Goal: Task Accomplishment & Management: Use online tool/utility

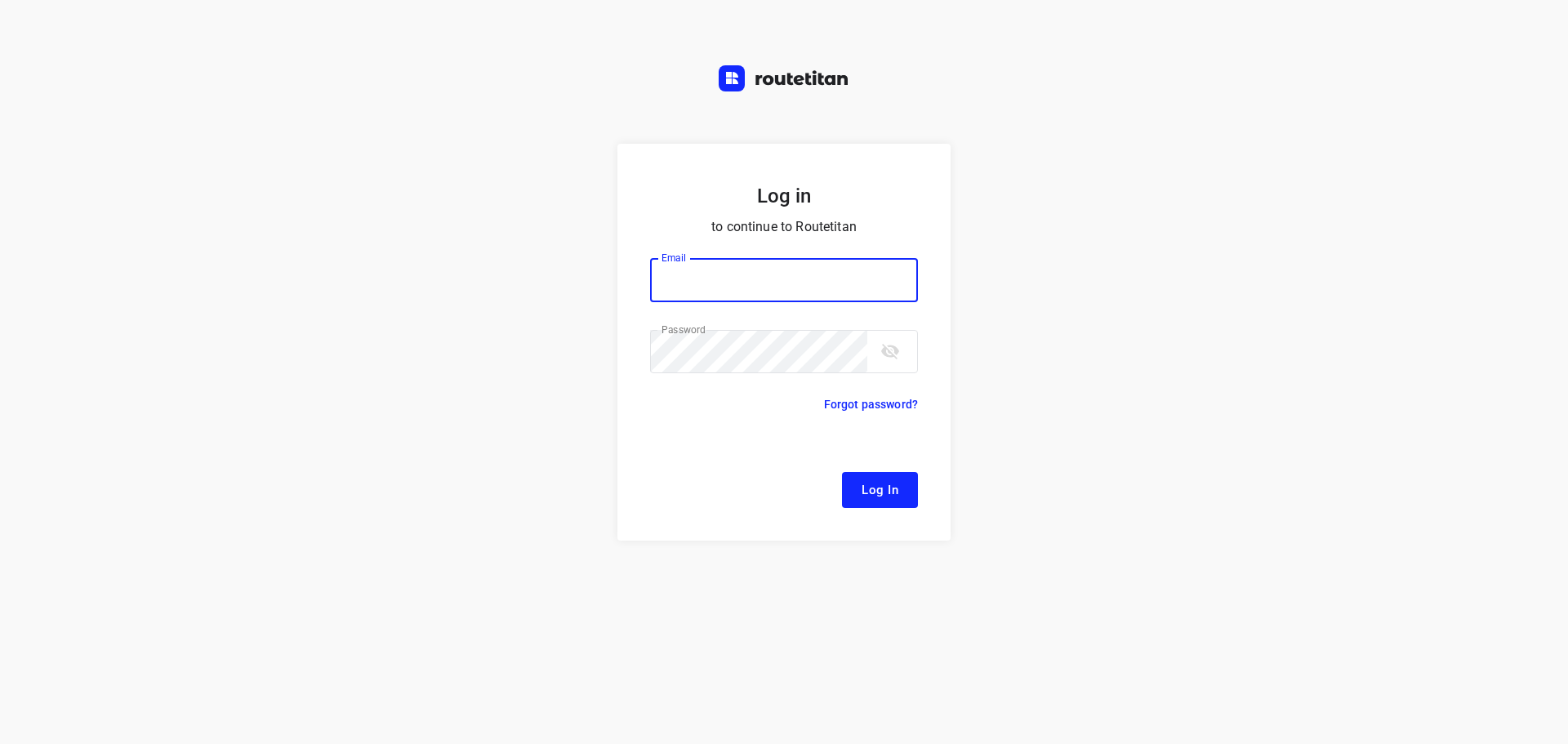
type input "[EMAIL_ADDRESS][DOMAIN_NAME]"
click at [866, 505] on button "Log In" at bounding box center [880, 490] width 76 height 36
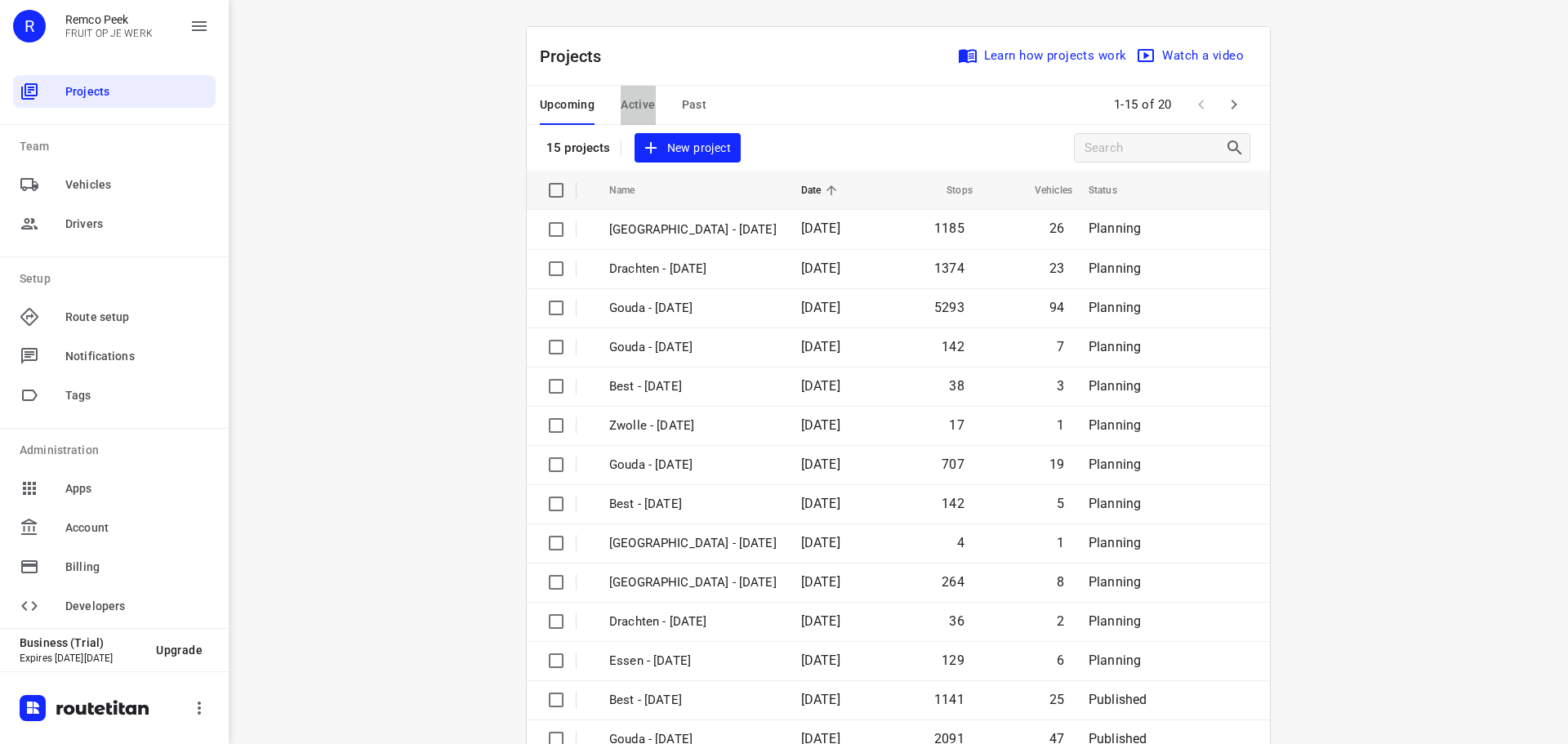
click at [628, 97] on span "Active" at bounding box center [638, 105] width 34 height 21
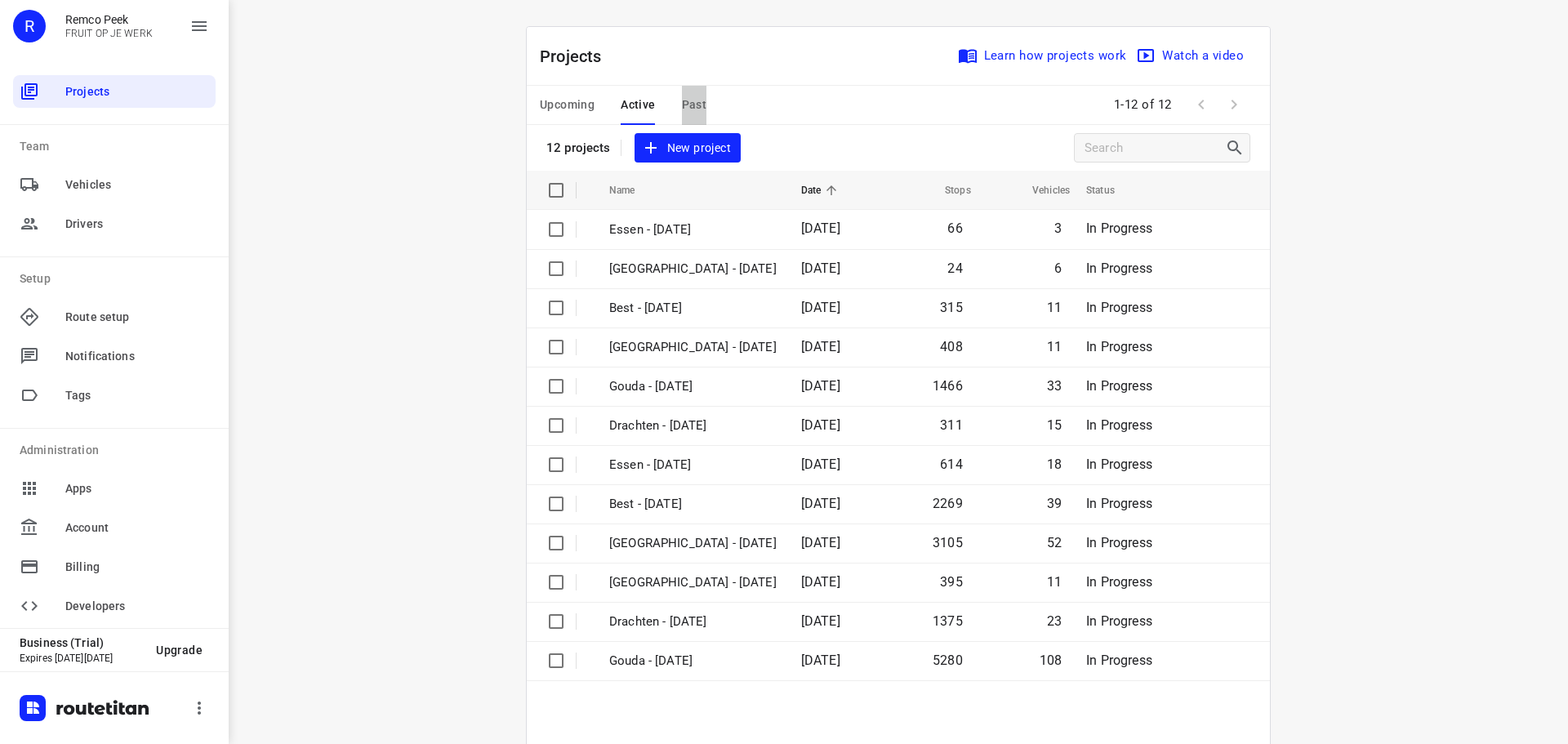
click at [687, 102] on span "Past" at bounding box center [694, 105] width 26 height 21
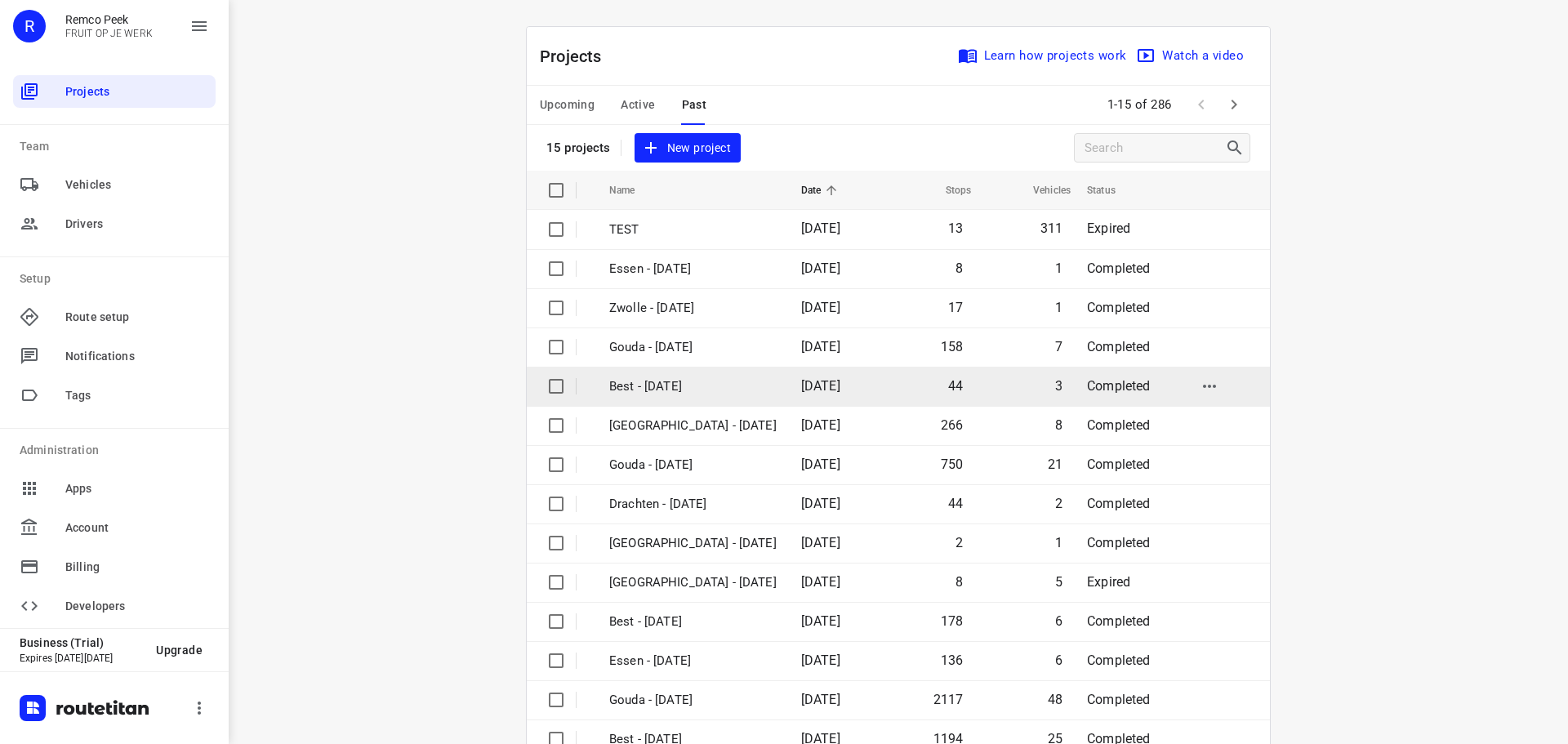
scroll to position [82, 0]
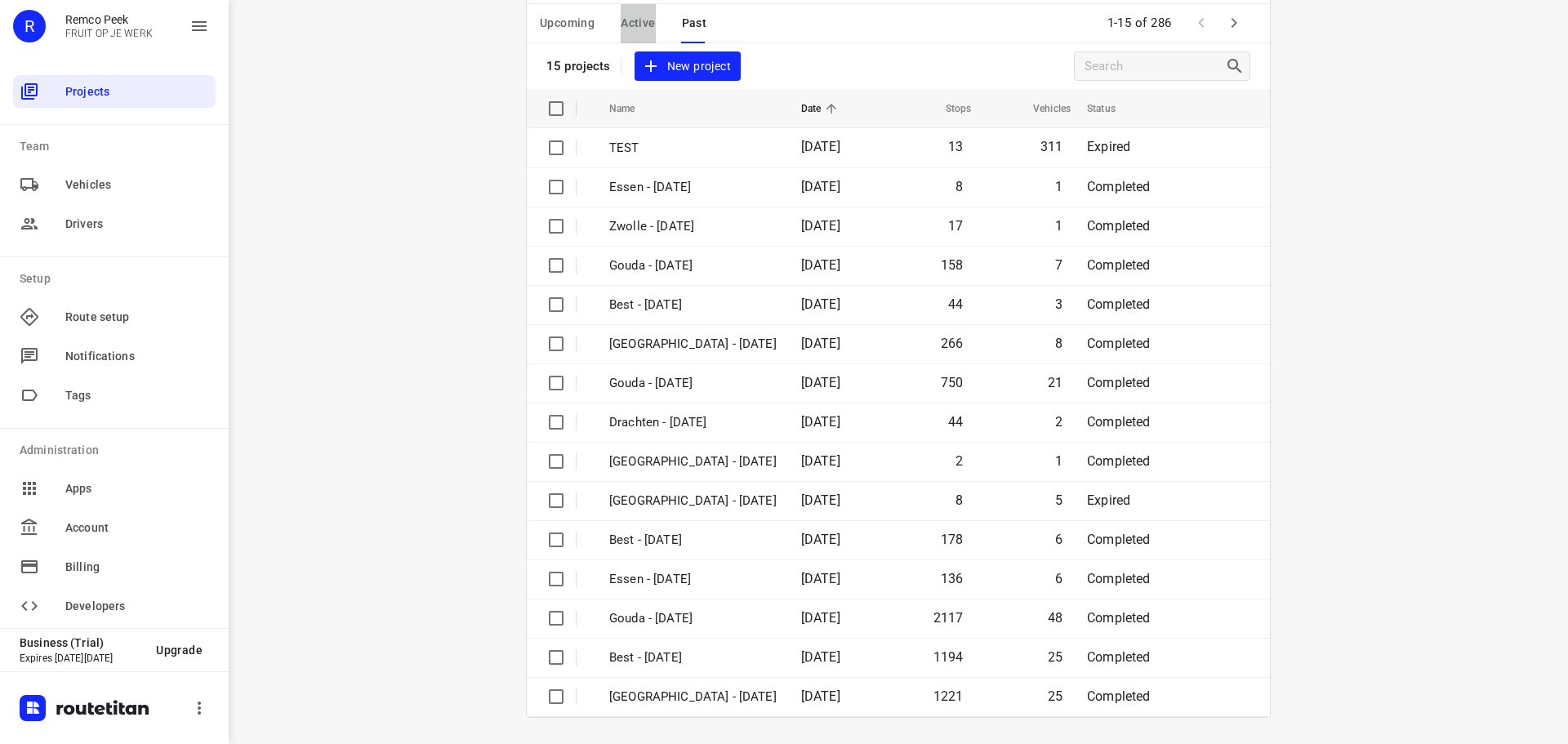
click at [626, 22] on span "Active" at bounding box center [638, 24] width 34 height 21
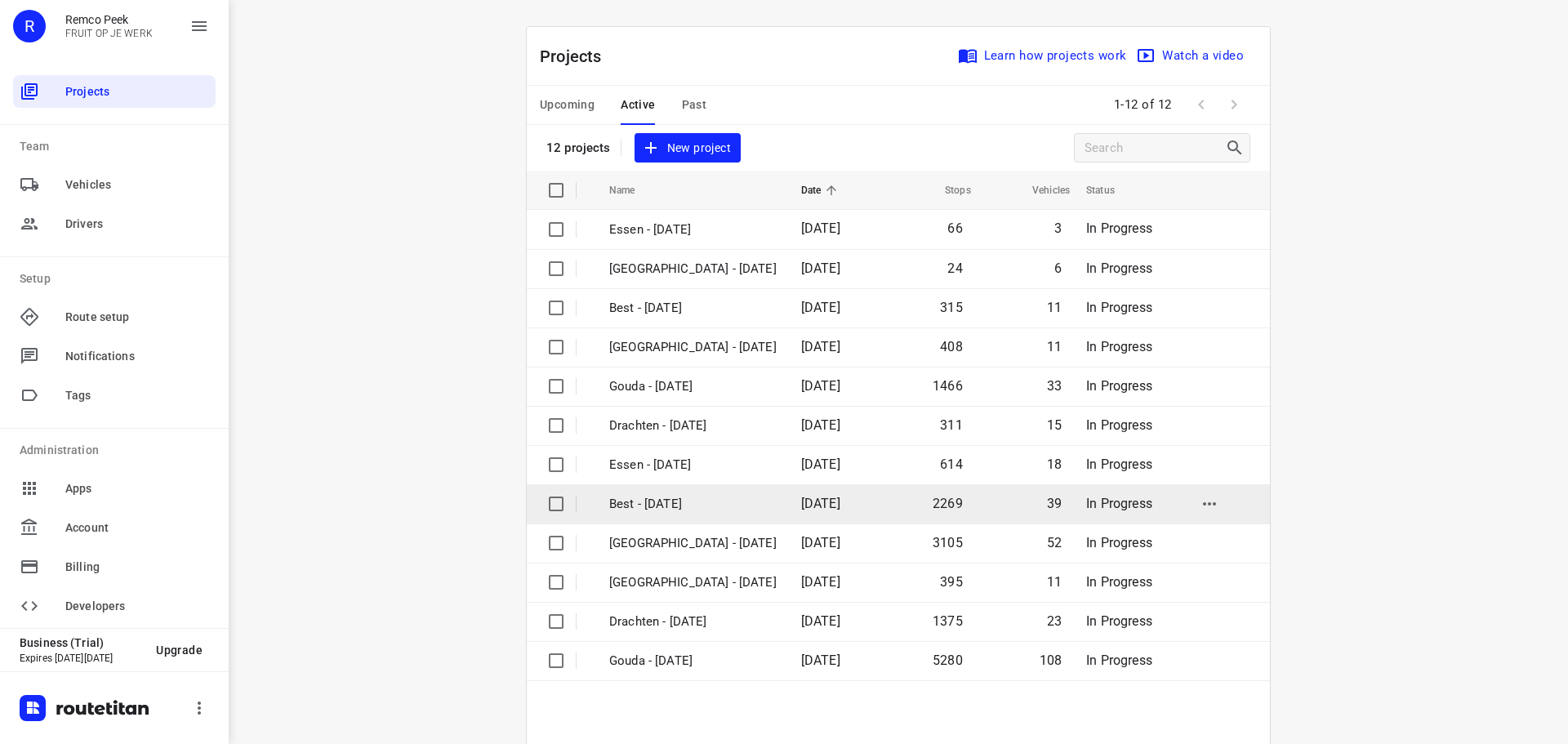
click at [665, 496] on p "Best - Monday" at bounding box center [693, 504] width 167 height 19
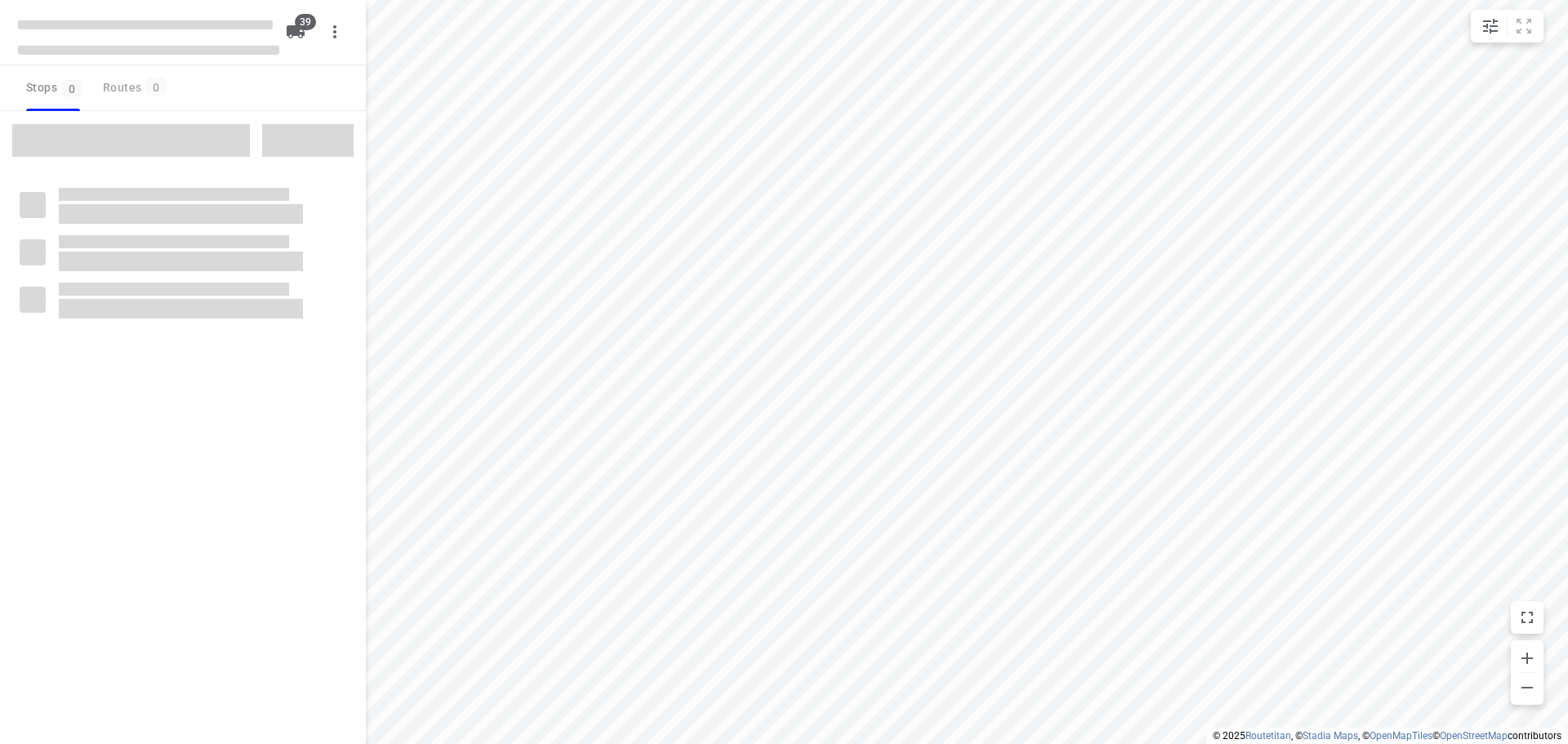
checkbox input "true"
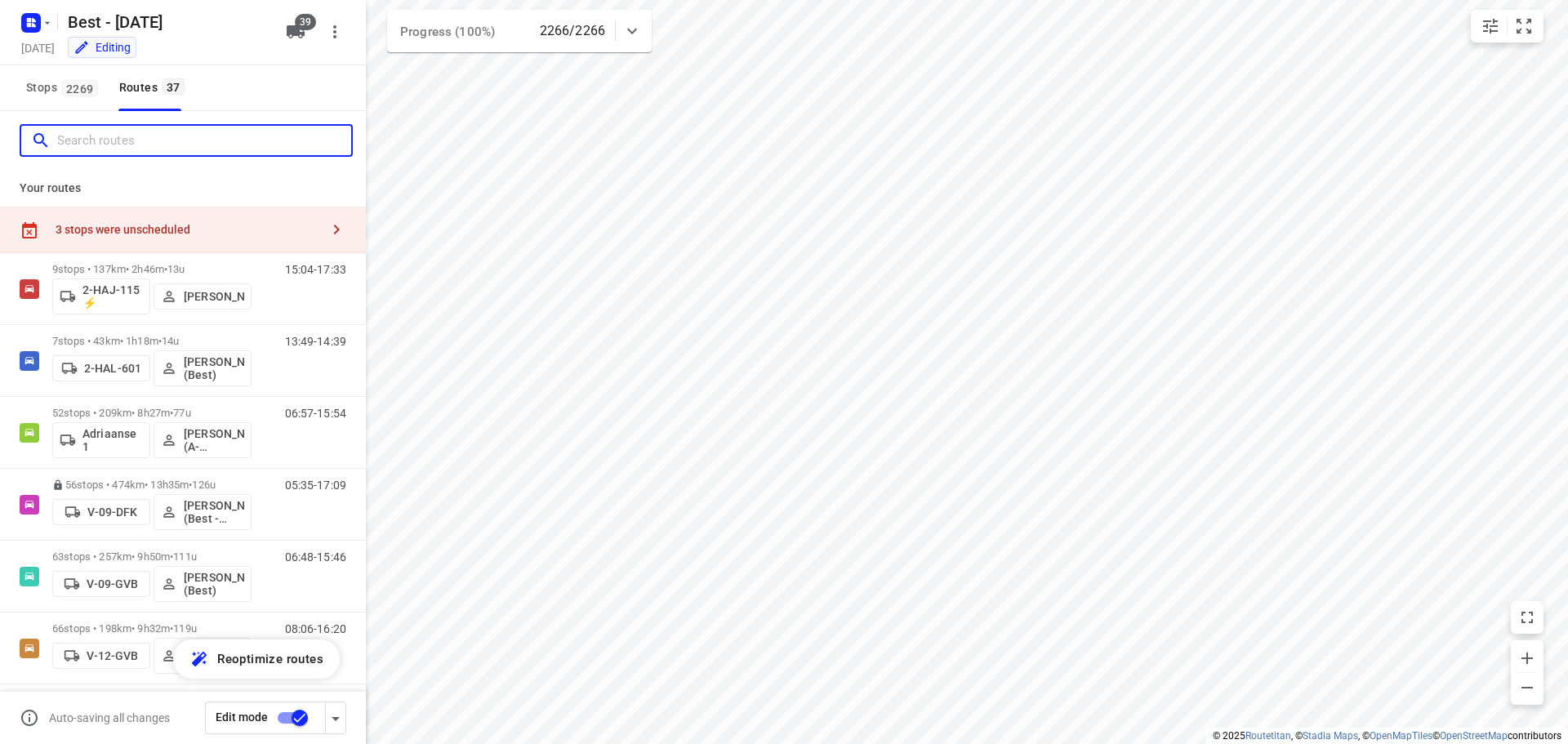
click at [241, 135] on input "Search routes" at bounding box center [204, 140] width 294 height 26
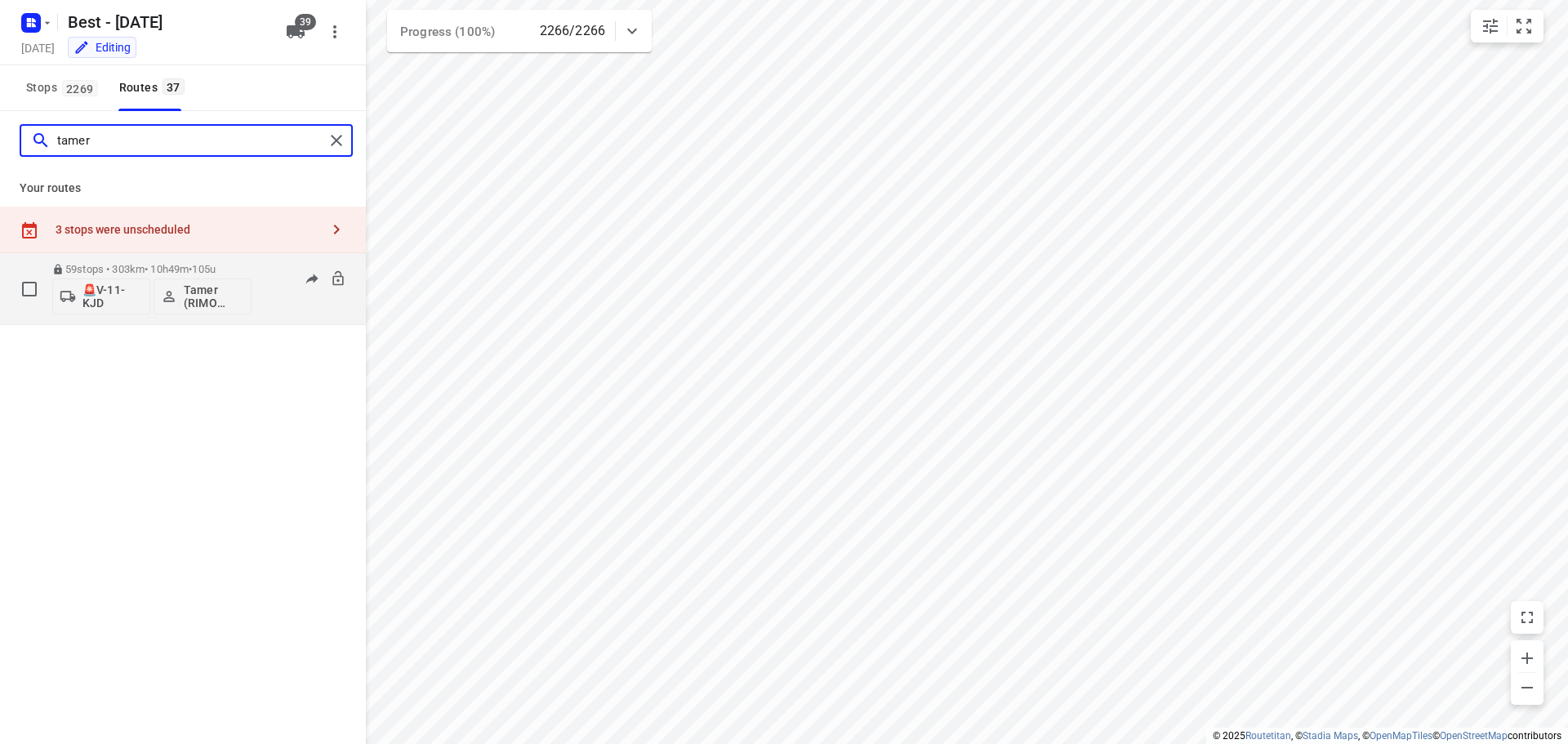
type input "tamer"
click at [187, 260] on div "59 stops • 303km • 10h49m • 105u 🚨V-11-KJD Tamer (RIMO logistics - Best - ZZP)" at bounding box center [152, 288] width 199 height 67
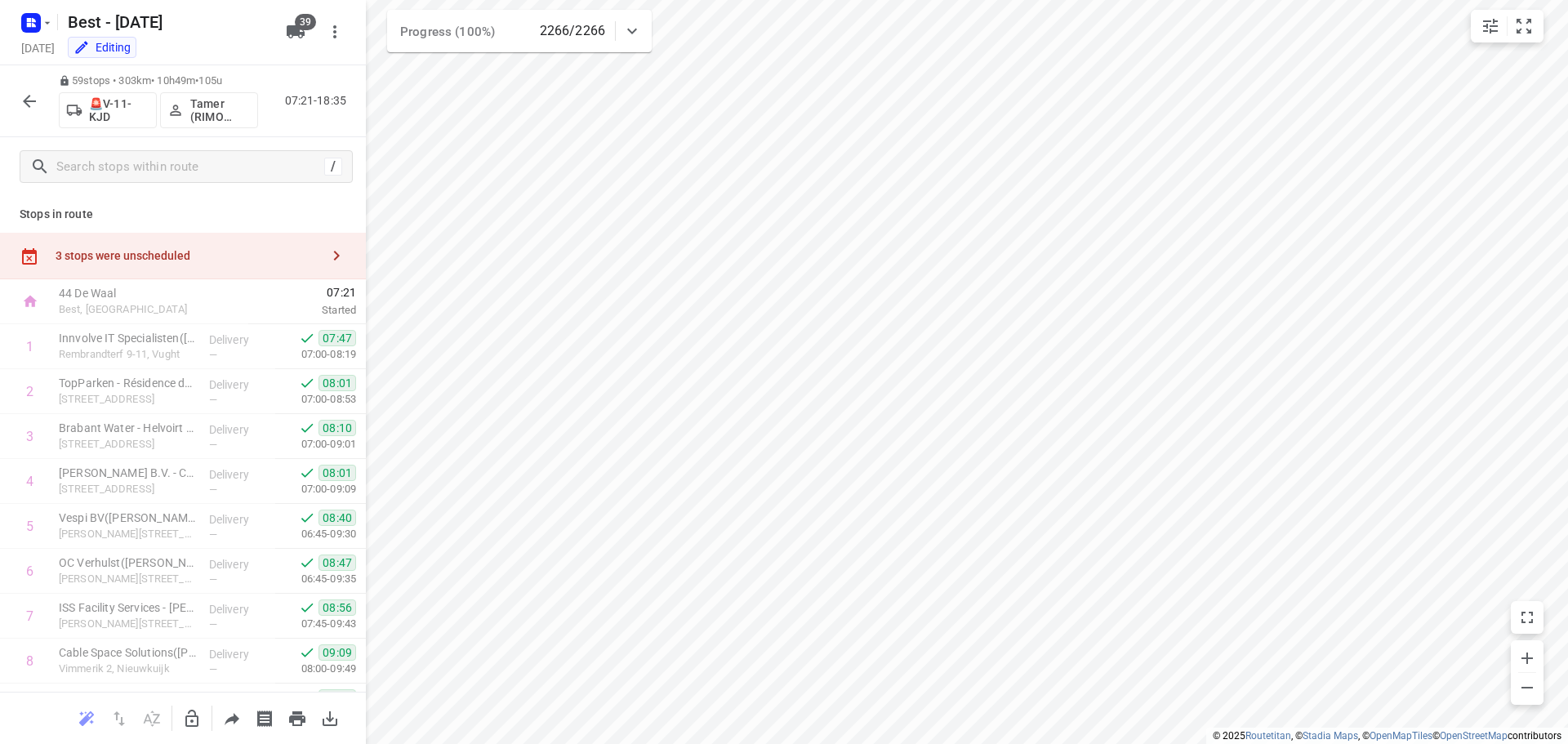
scroll to position [2327, 0]
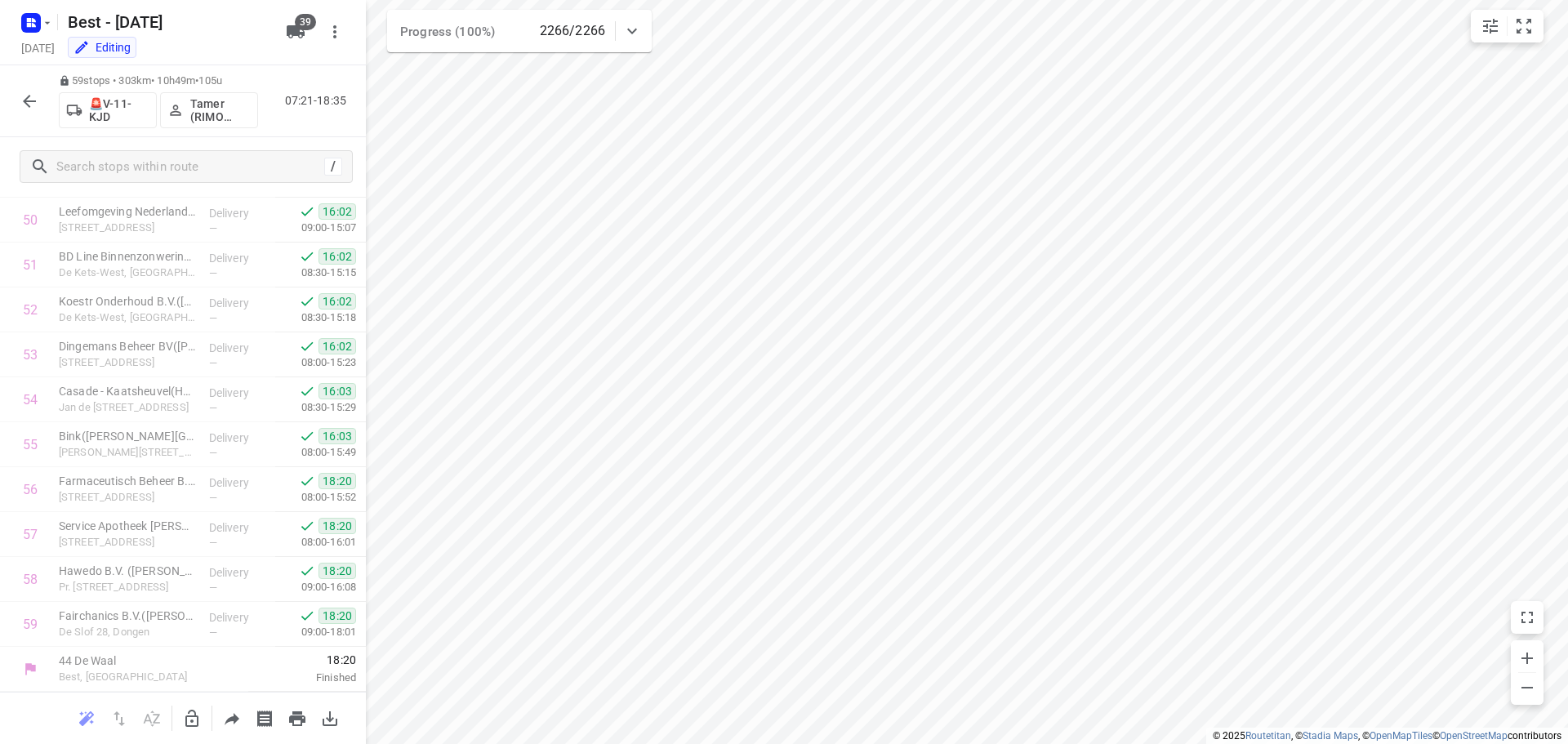
click at [27, 110] on icon "button" at bounding box center [29, 101] width 20 height 20
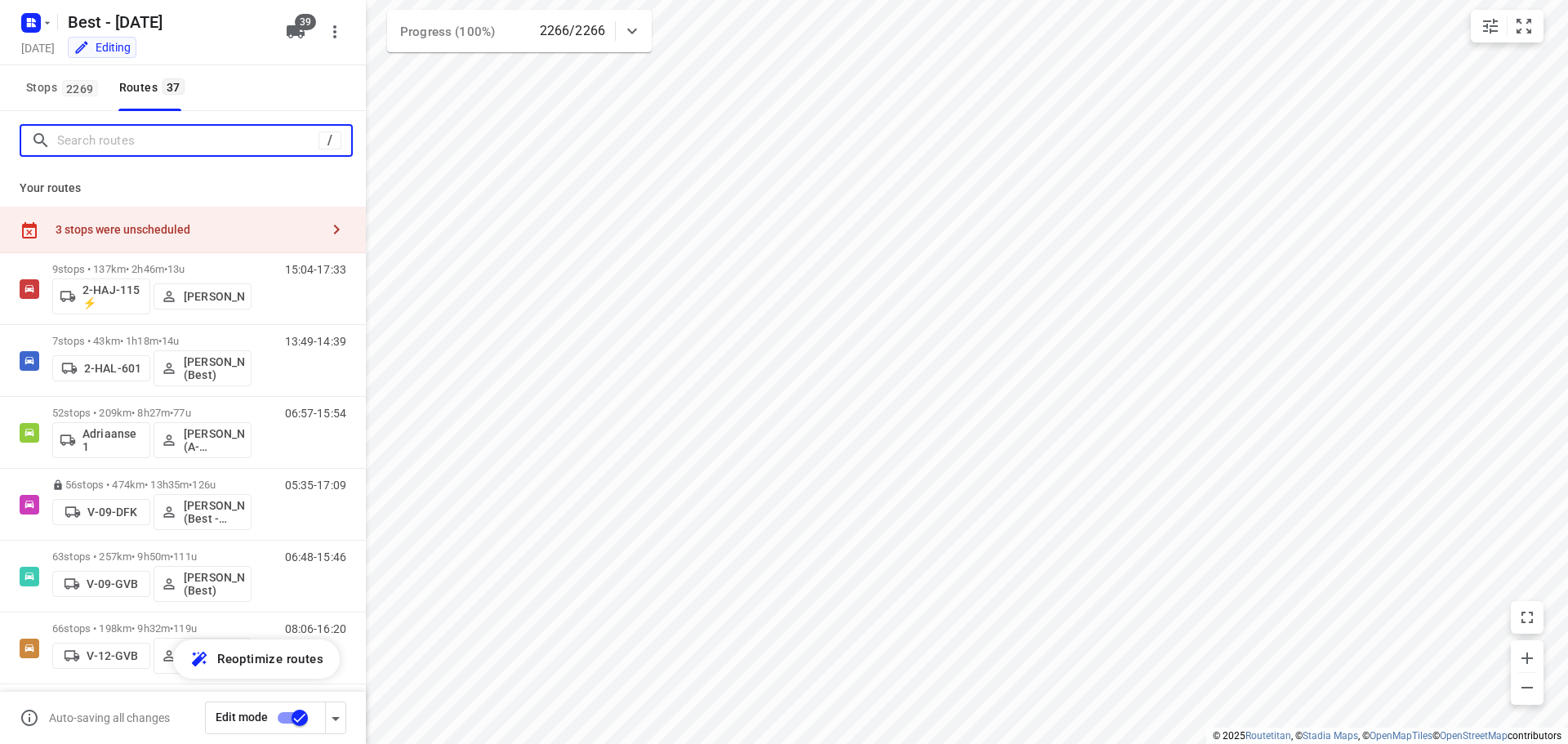
click at [109, 146] on input "Search routes" at bounding box center [187, 140] width 261 height 26
click at [132, 149] on input "Search routes" at bounding box center [204, 140] width 294 height 26
click at [62, 87] on span "2269" at bounding box center [80, 87] width 36 height 16
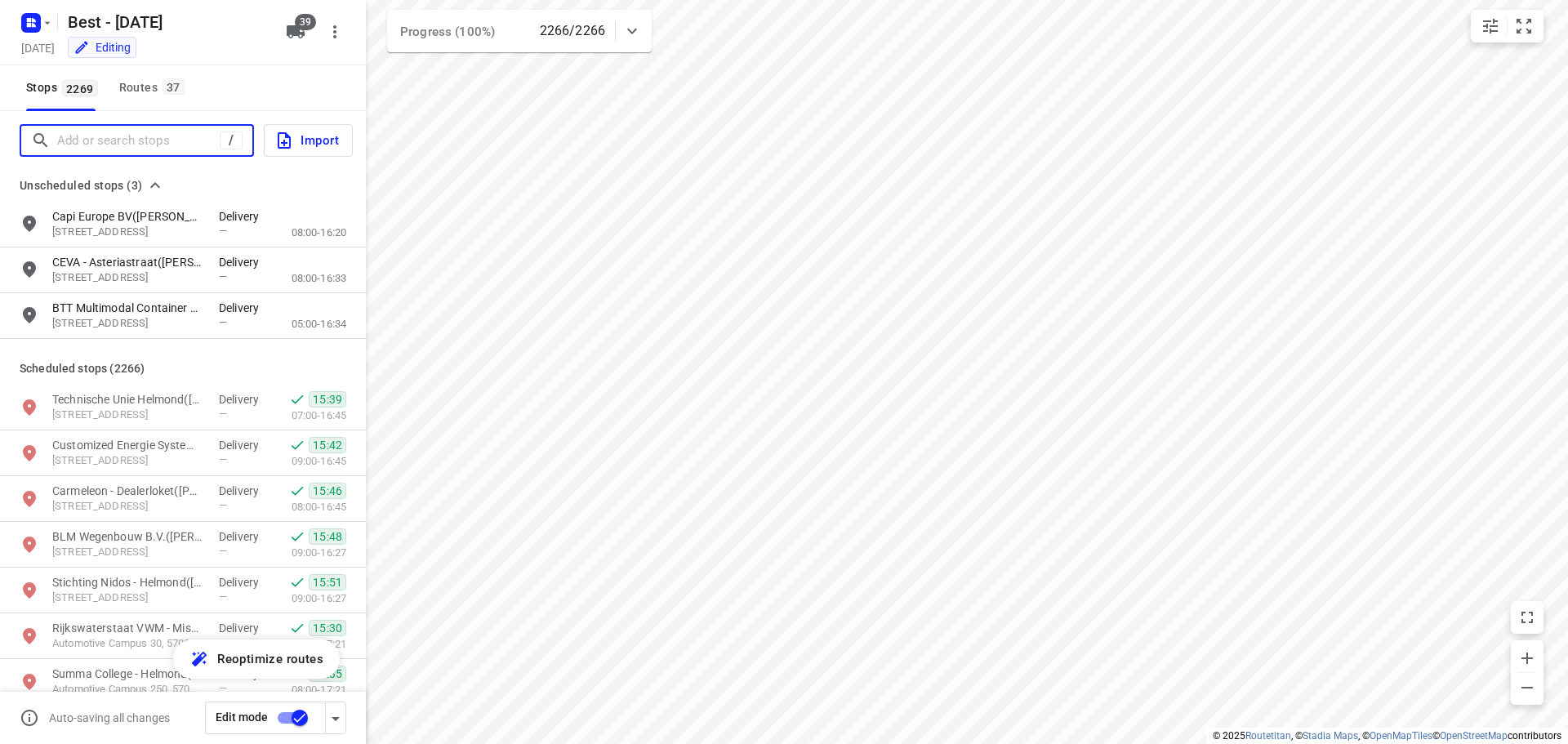
click at [85, 138] on input "Add or search stops" at bounding box center [138, 140] width 162 height 26
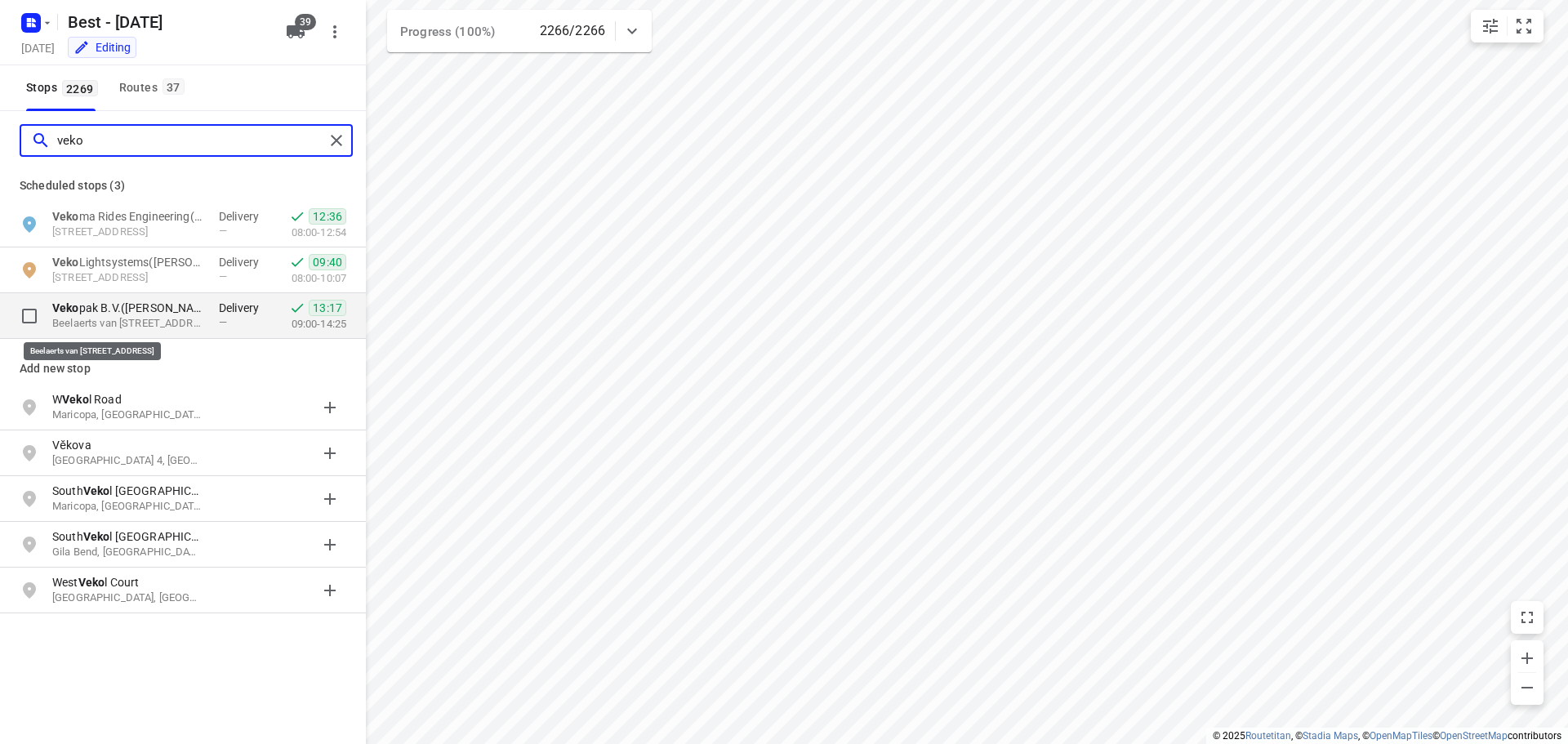
type input "veko"
click at [143, 317] on p "Beelaerts van Bloklandstraat 17, 5042PM, Tilburg, NL" at bounding box center [127, 324] width 150 height 15
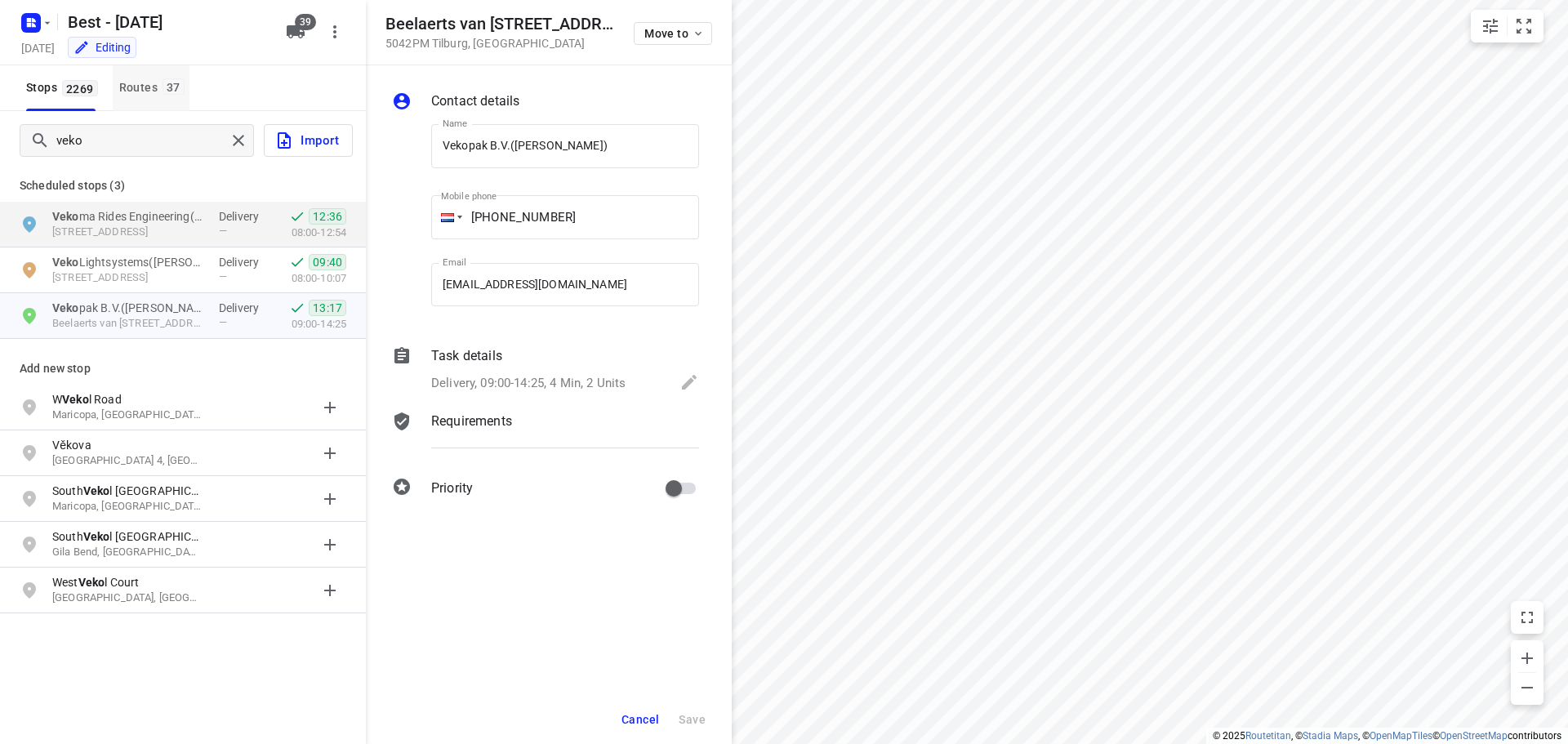
click at [165, 92] on span "37" at bounding box center [173, 86] width 22 height 16
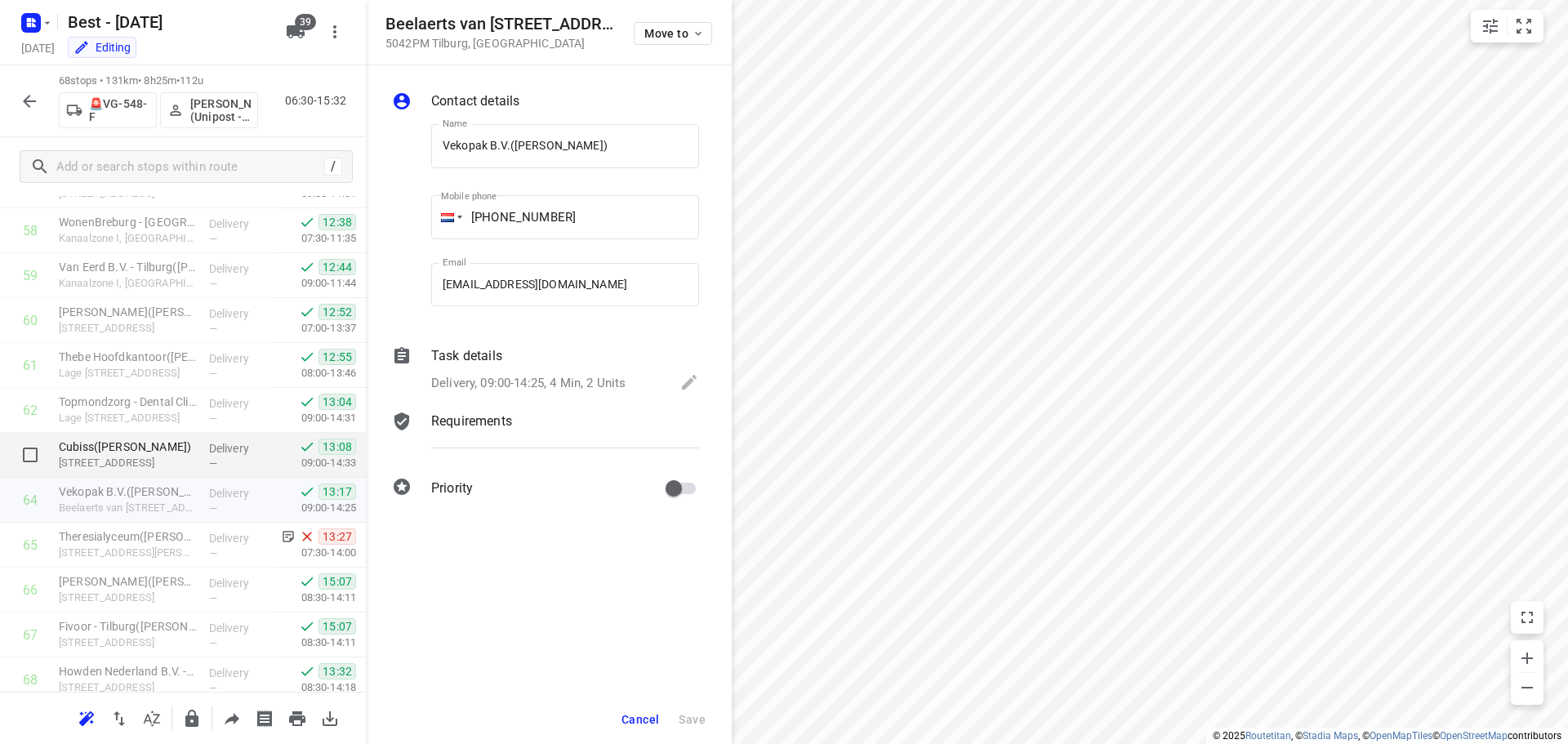
scroll to position [2485, 0]
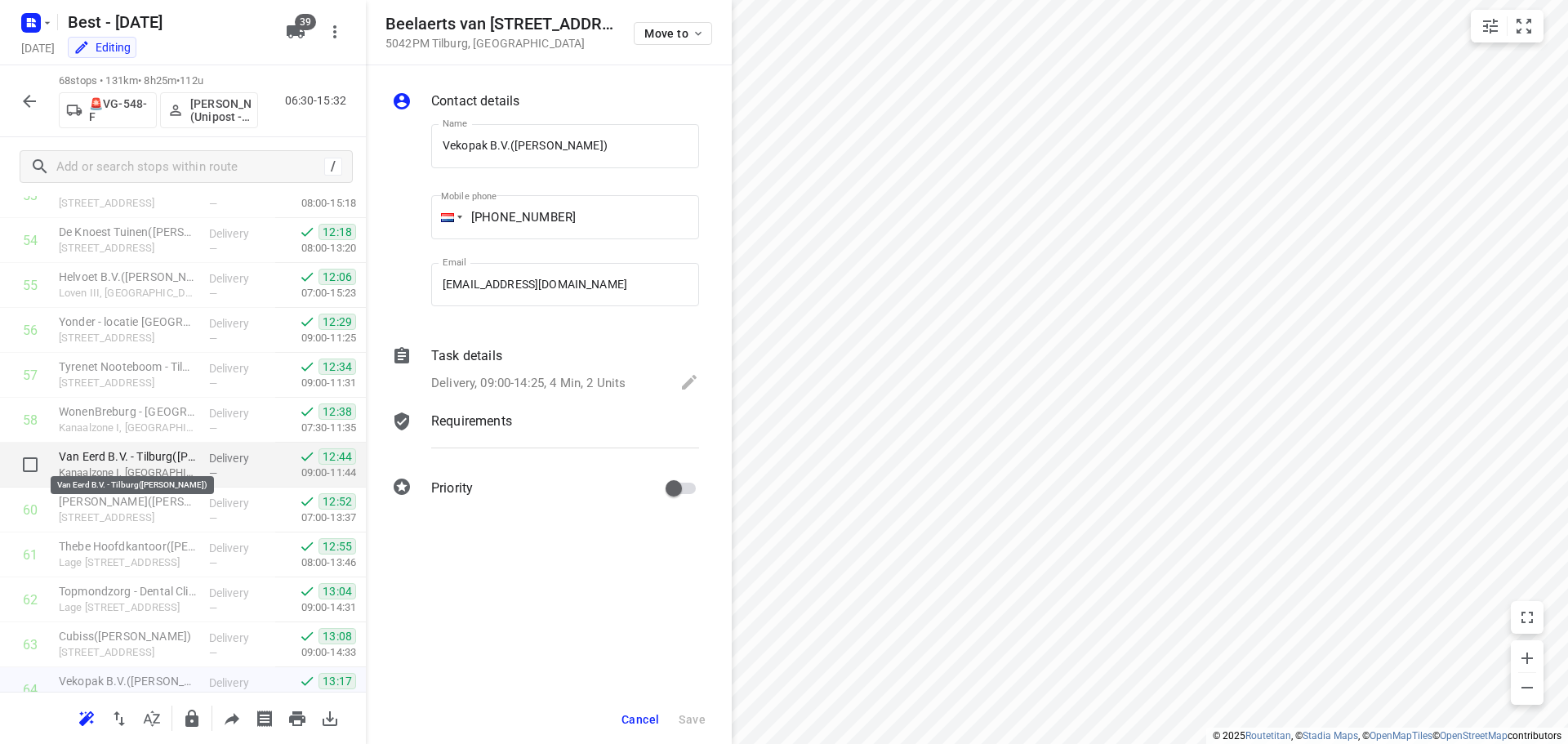
click at [173, 463] on p "Van Eerd B.V. - Tilburg(Noor Claeren)" at bounding box center [127, 456] width 138 height 16
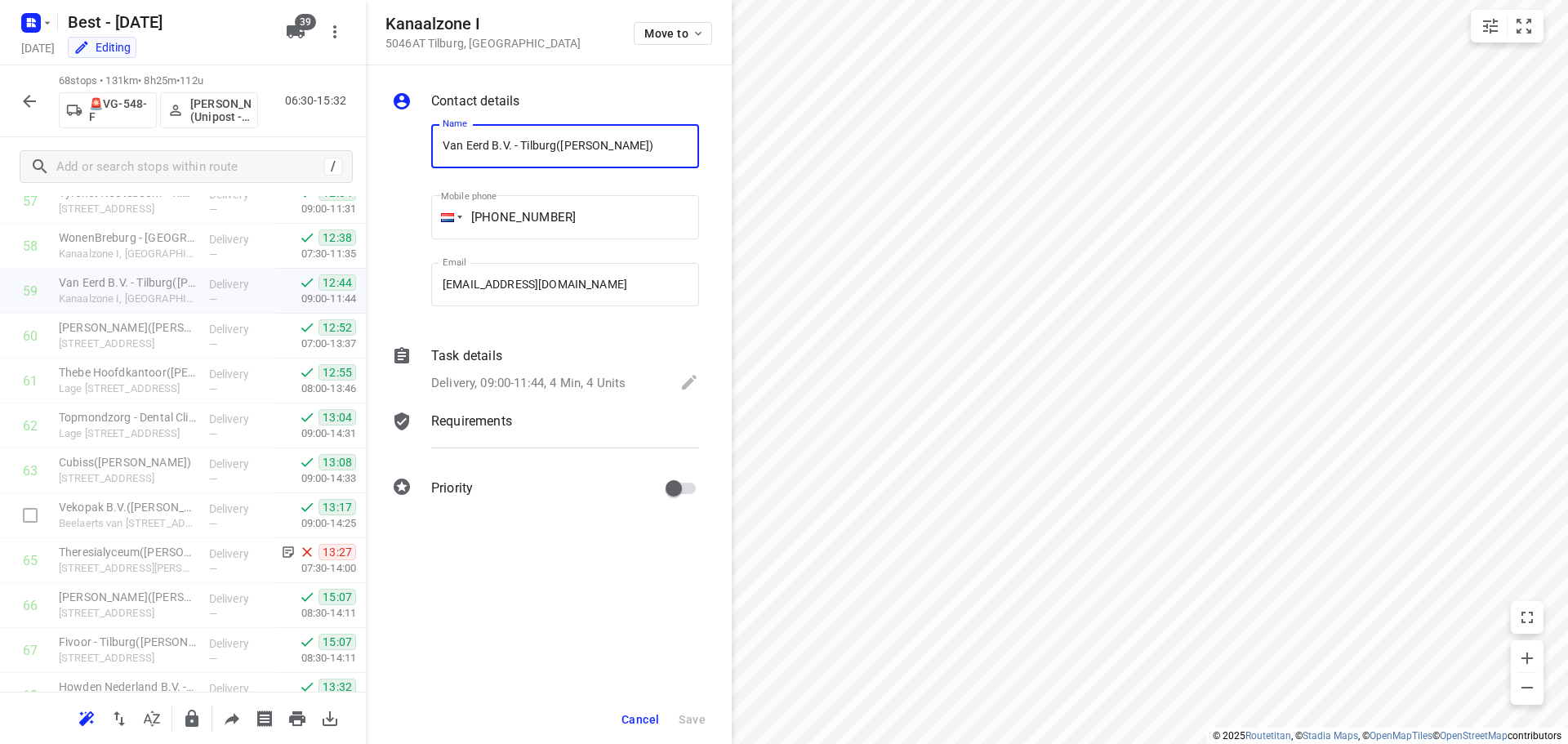
scroll to position [2731, 0]
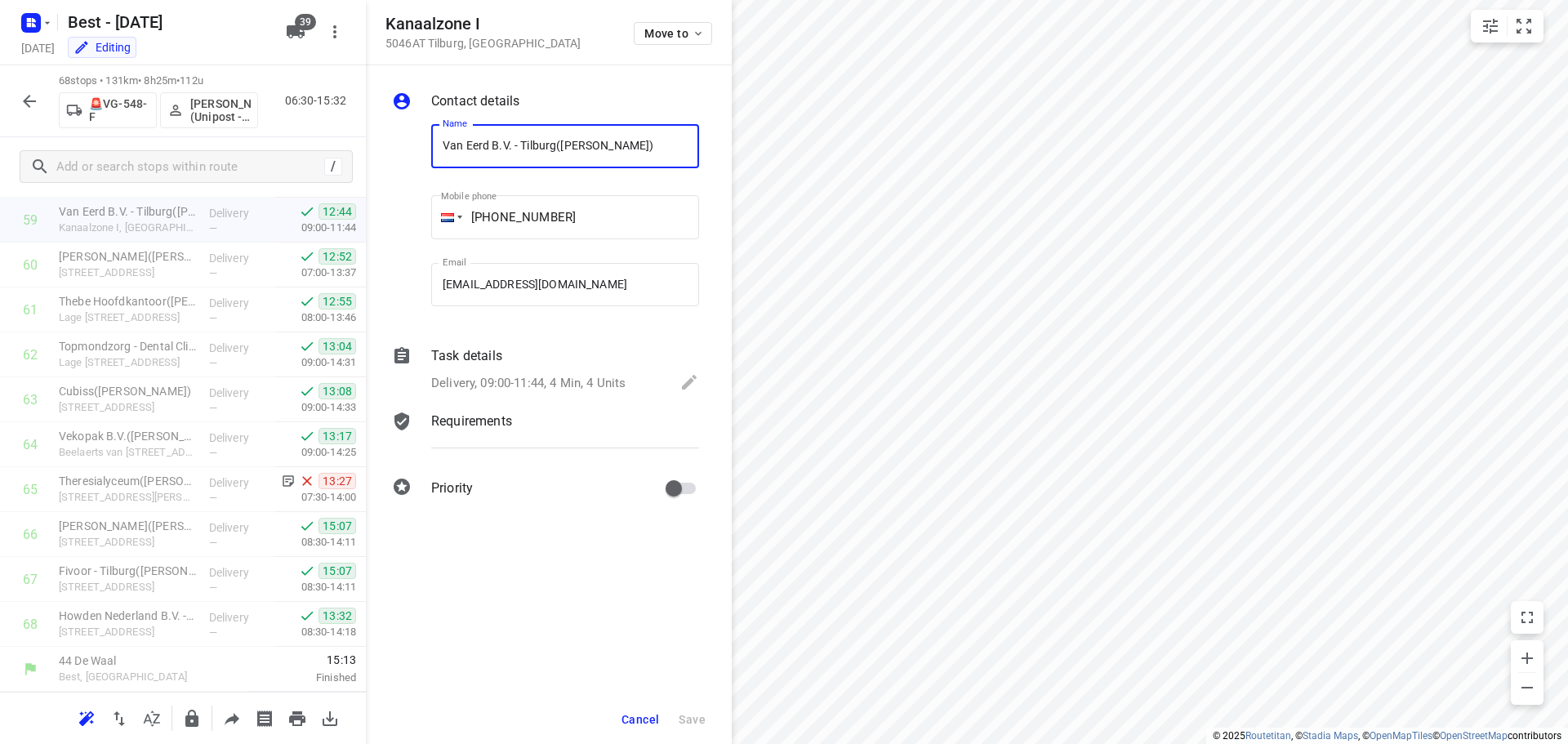
click at [625, 710] on button "Cancel" at bounding box center [640, 718] width 50 height 29
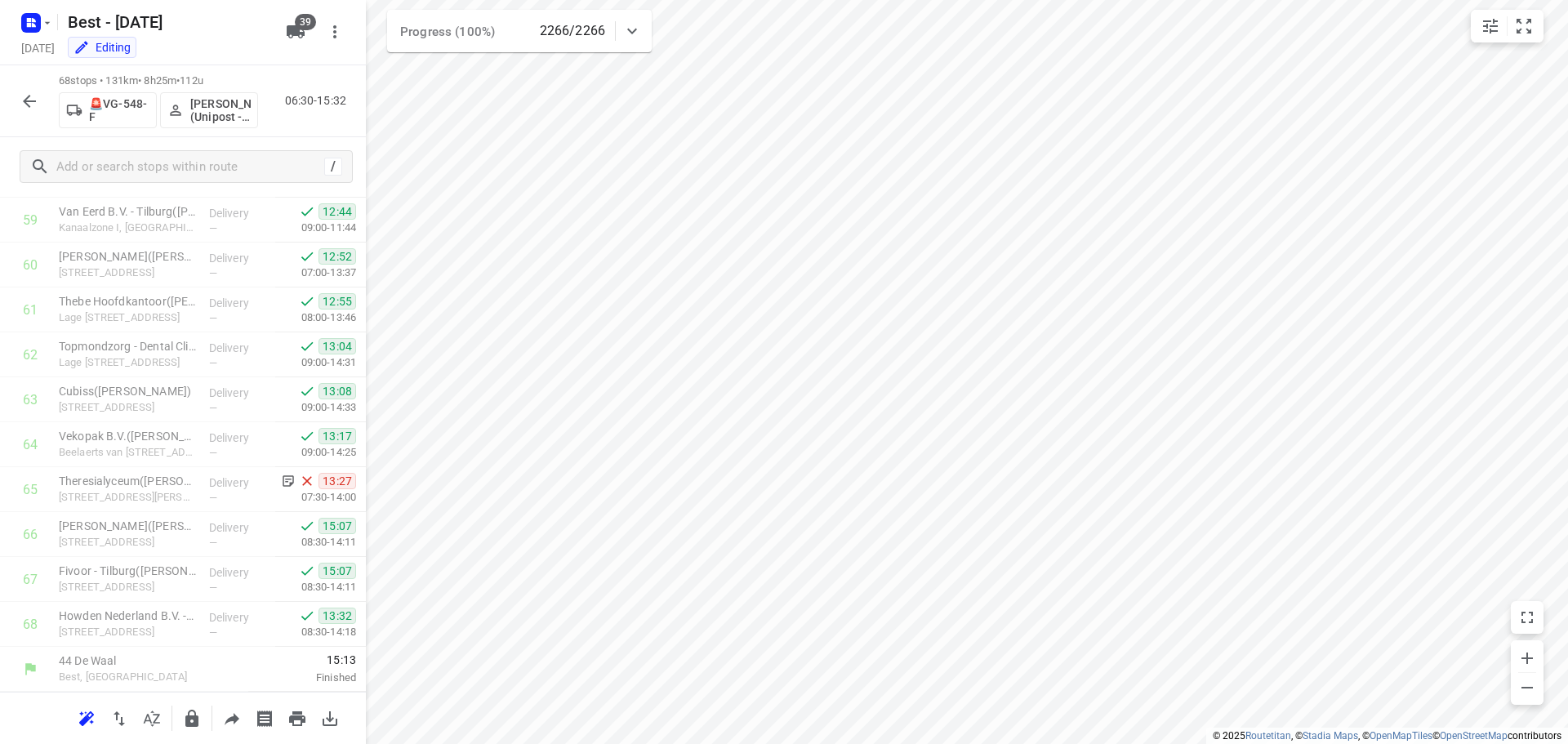
click at [44, 104] on button "button" at bounding box center [29, 101] width 32 height 32
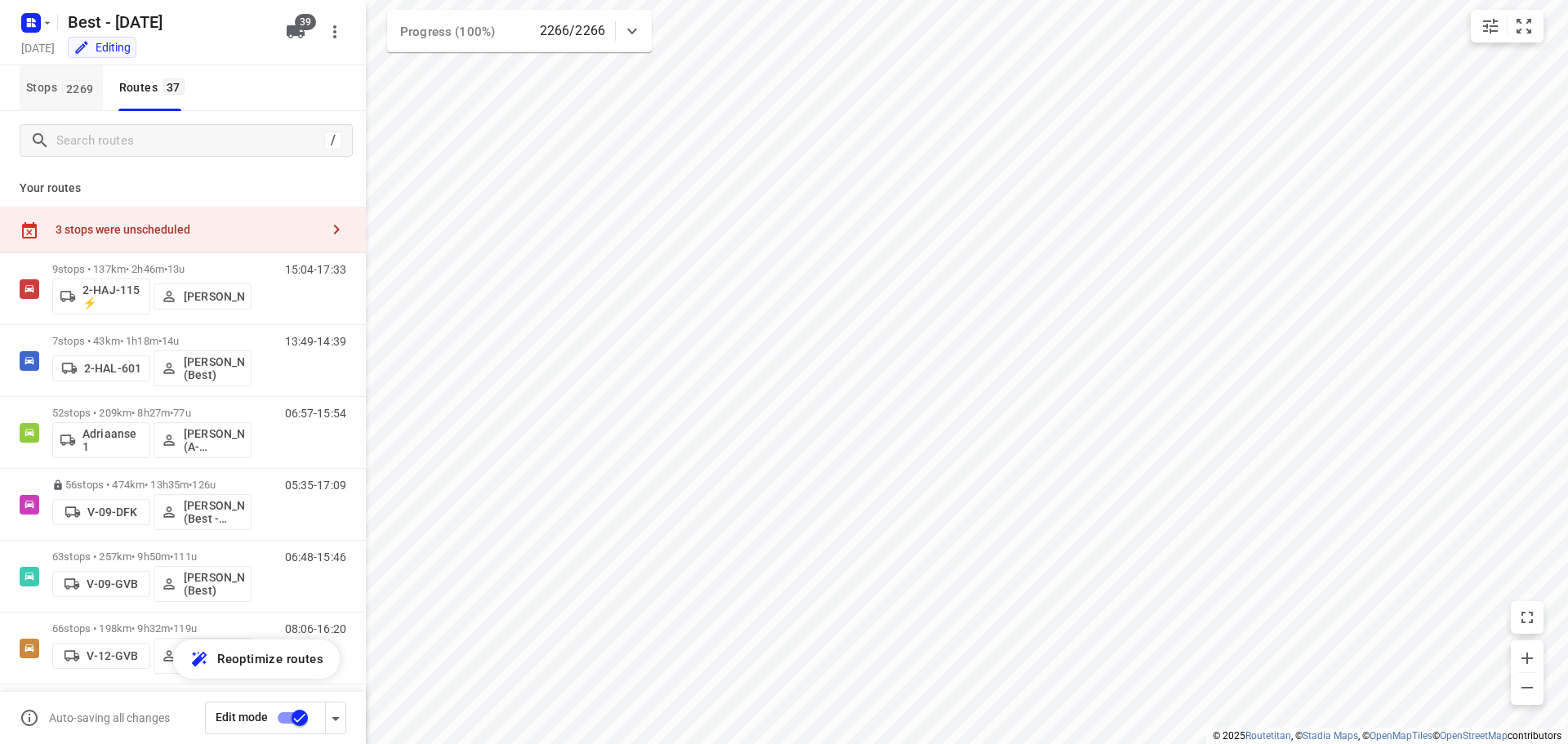
click at [55, 97] on span "Stops 2269" at bounding box center [65, 88] width 77 height 21
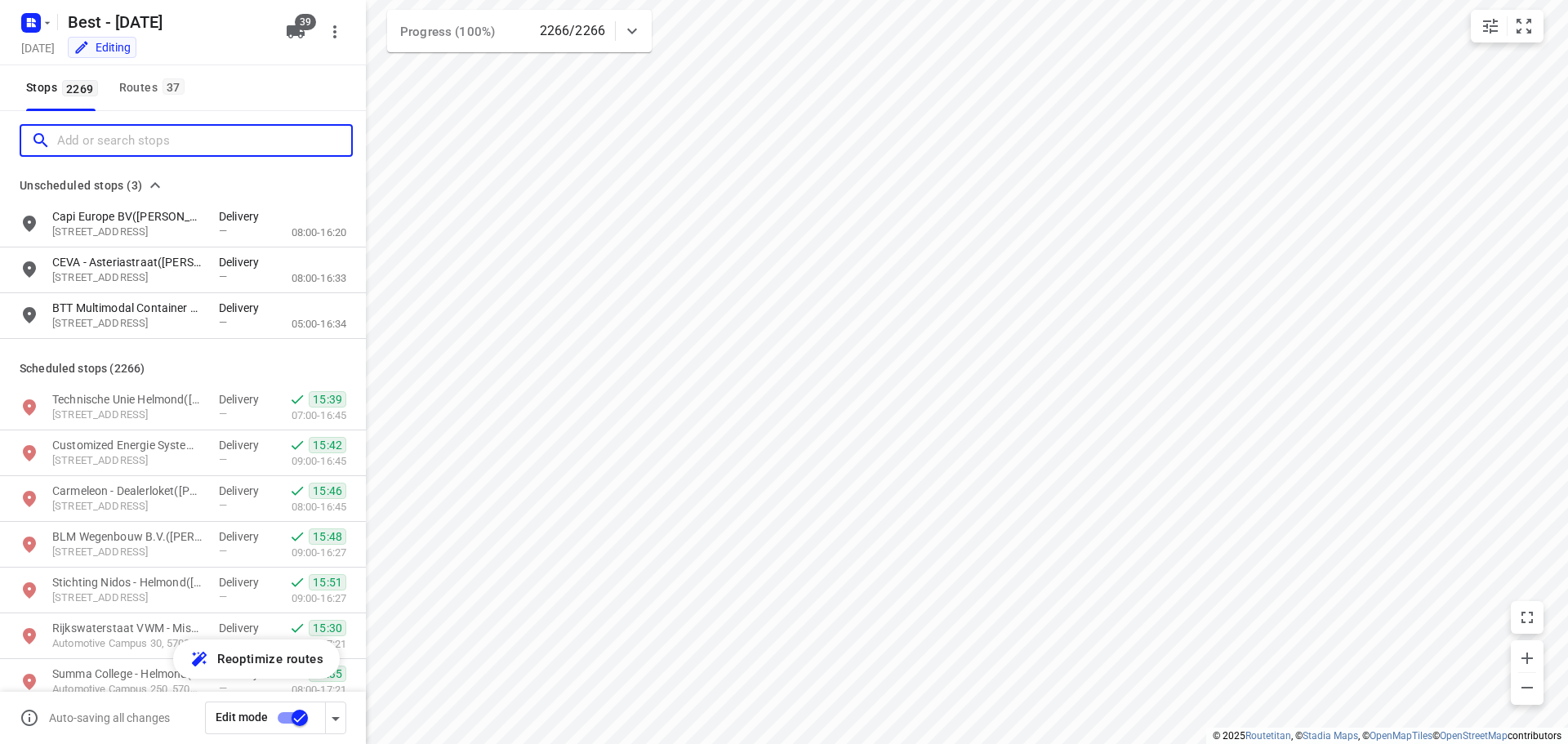
click at [70, 131] on input "Add or search stops" at bounding box center [204, 140] width 294 height 26
type input "c"
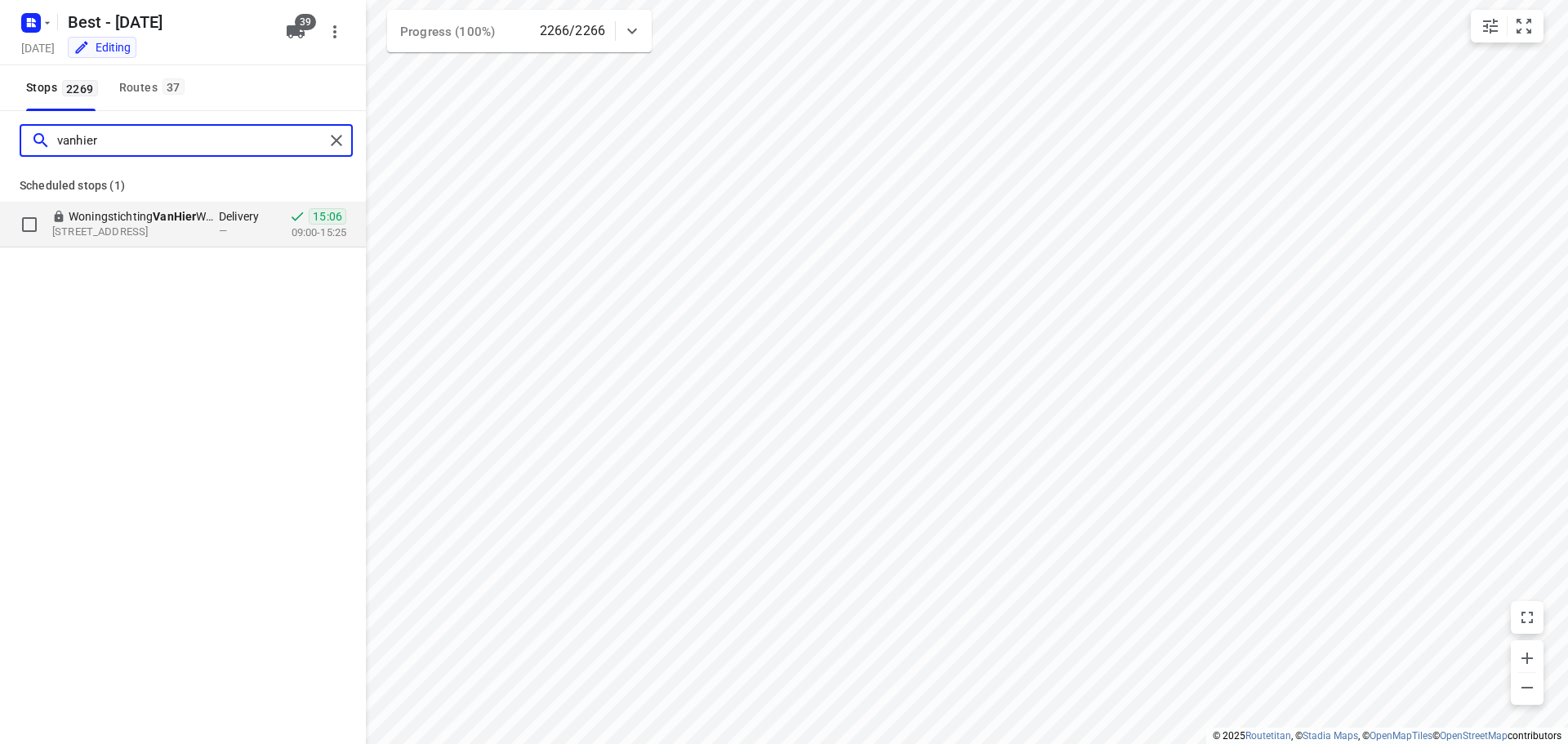
type input "vanhier"
click at [140, 229] on p "Hogeweg 23, 6367BA, Voerendaal, NL" at bounding box center [127, 232] width 150 height 15
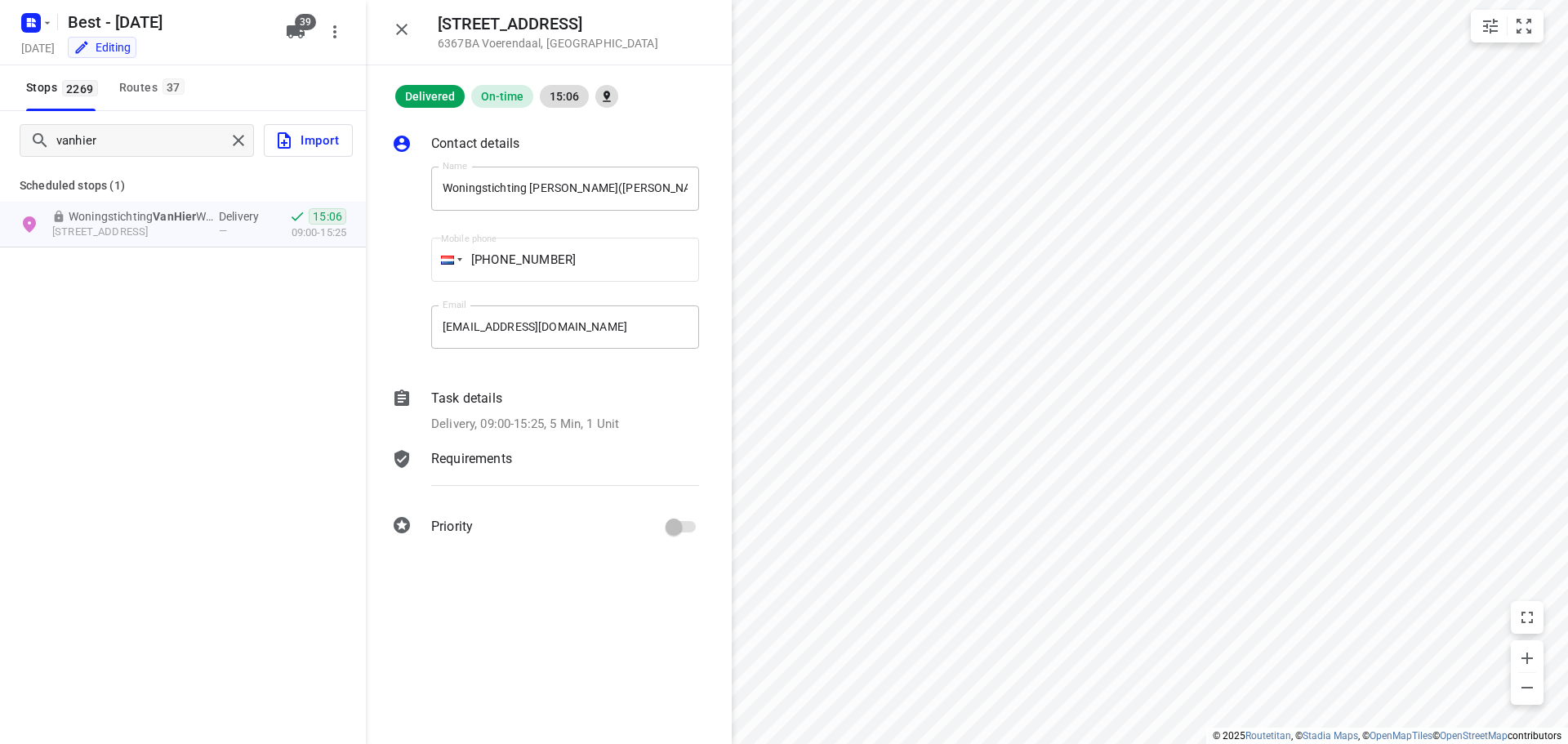
click at [192, 88] on div "Stops 2269 Routes 37" at bounding box center [182, 88] width 365 height 46
click at [164, 59] on div "Monday, Sep 29 Editing" at bounding box center [148, 48] width 261 height 22
click at [159, 82] on div "Routes 37" at bounding box center [155, 88] width 70 height 21
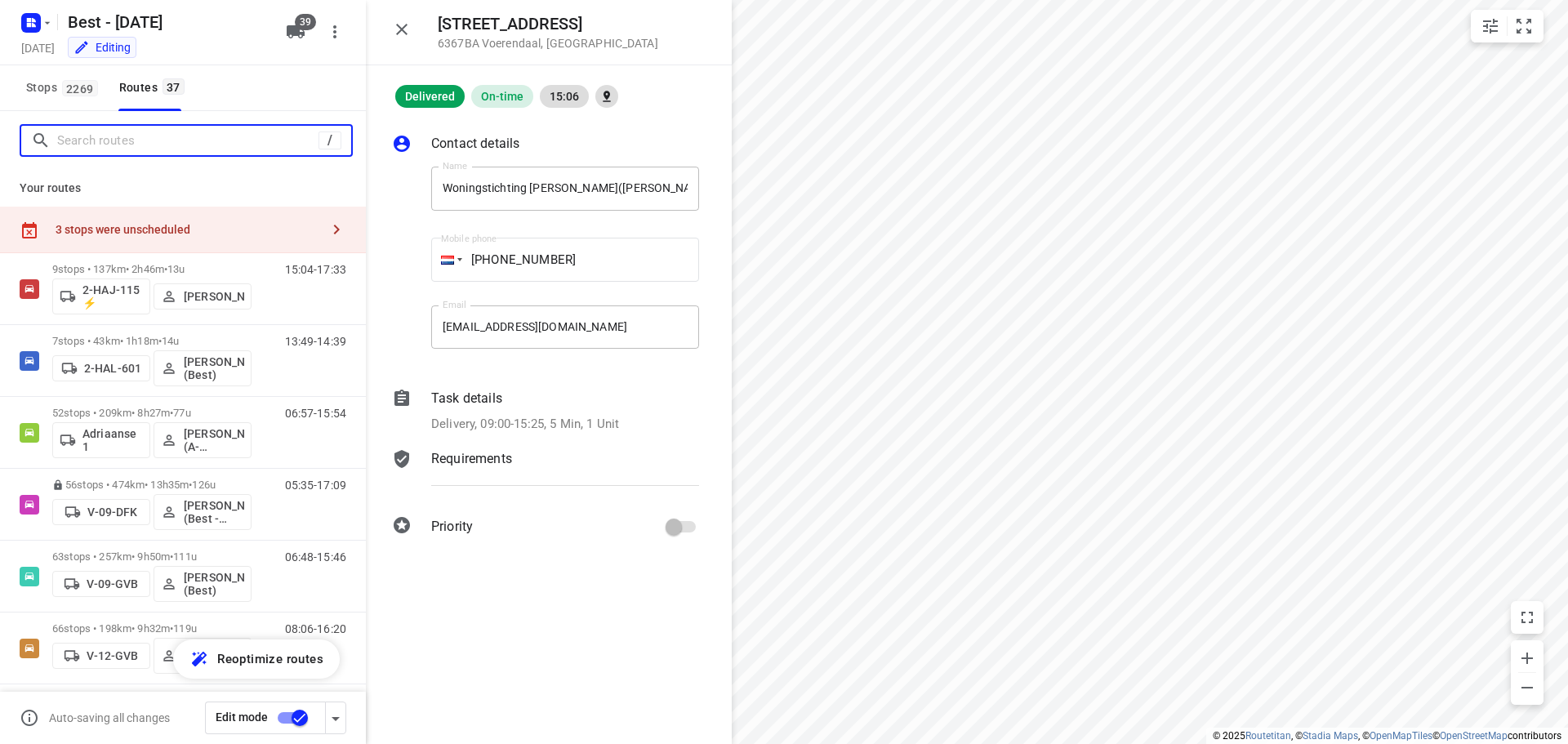
click at [157, 128] on input "Search routes" at bounding box center [187, 140] width 261 height 26
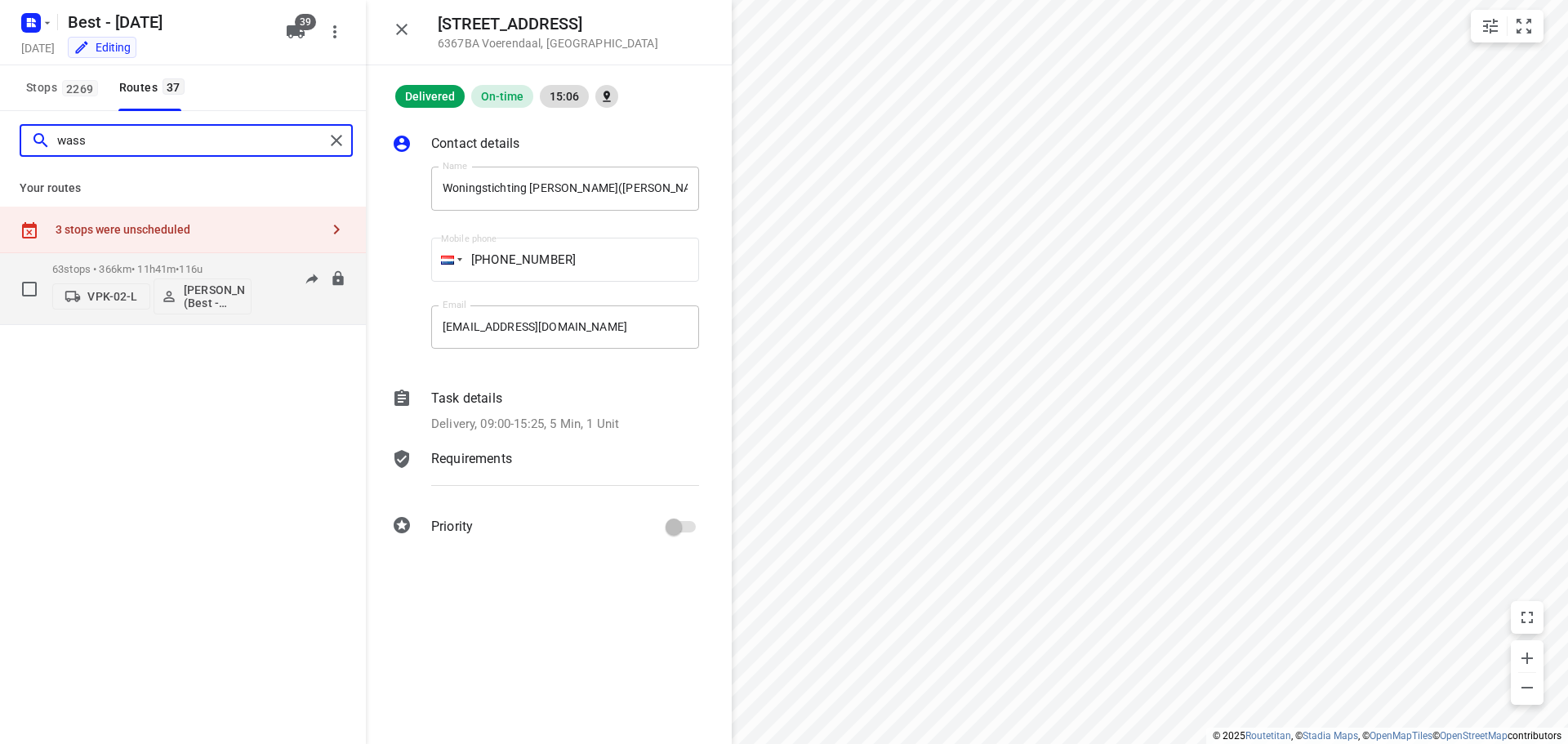
type input "wass"
click at [145, 275] on div "VPK-02-L Wassim El Kadmiri (Best - ZZP)" at bounding box center [152, 294] width 199 height 39
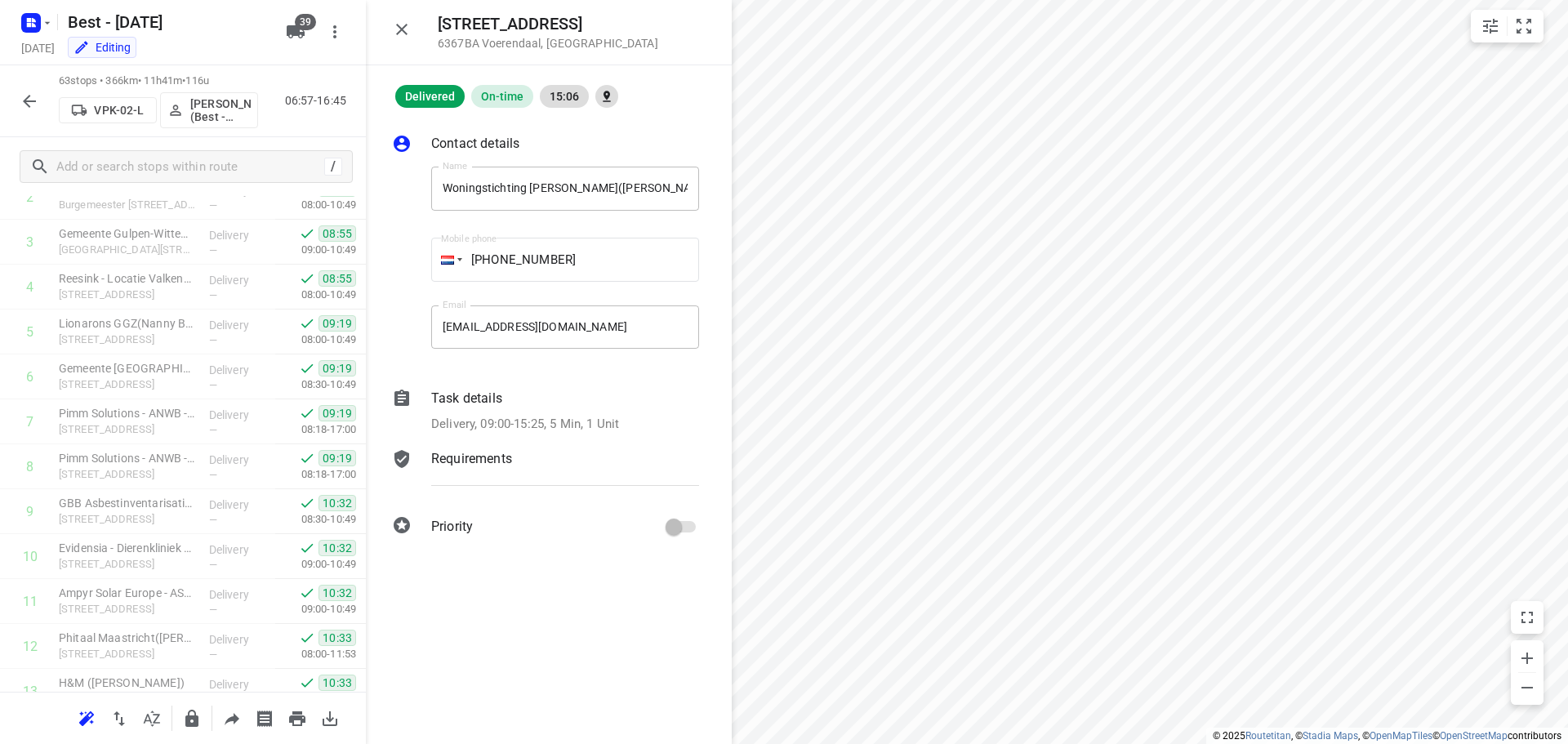
scroll to position [0, 0]
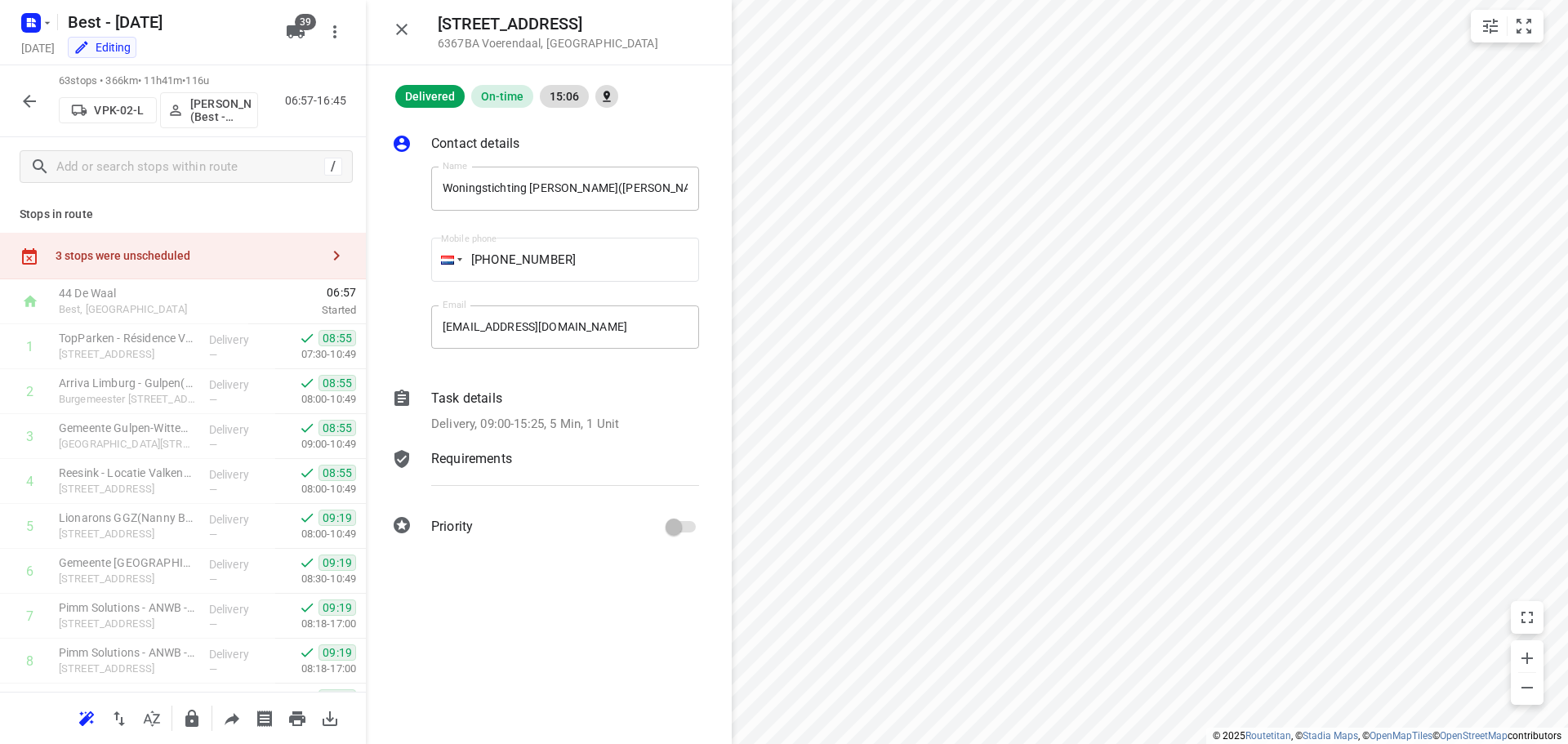
click at [388, 35] on button "button" at bounding box center [401, 29] width 32 height 32
